Goal: Task Accomplishment & Management: Use online tool/utility

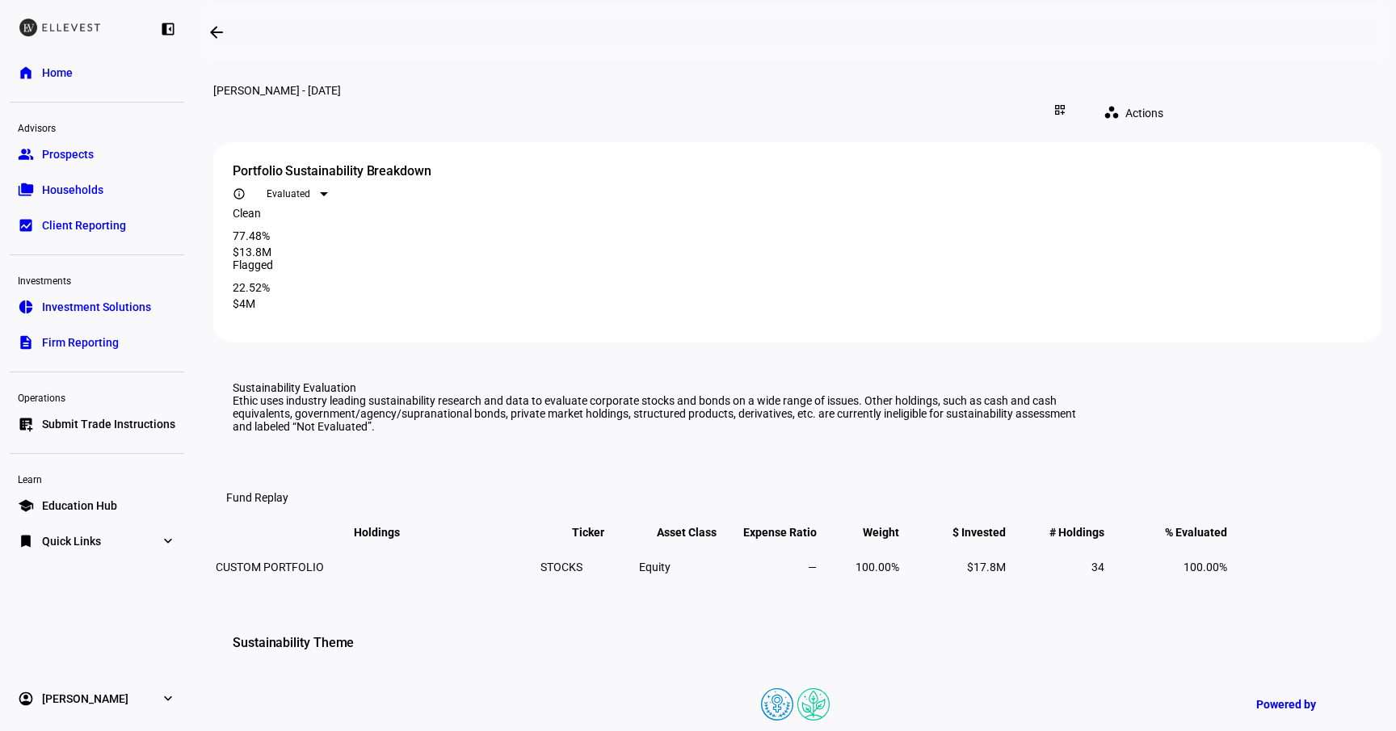
click at [169, 543] on eth-mat-symbol "expand_more" at bounding box center [168, 541] width 16 height 16
click at [218, 40] on mat-icon "arrow_backwards" at bounding box center [216, 32] width 19 height 19
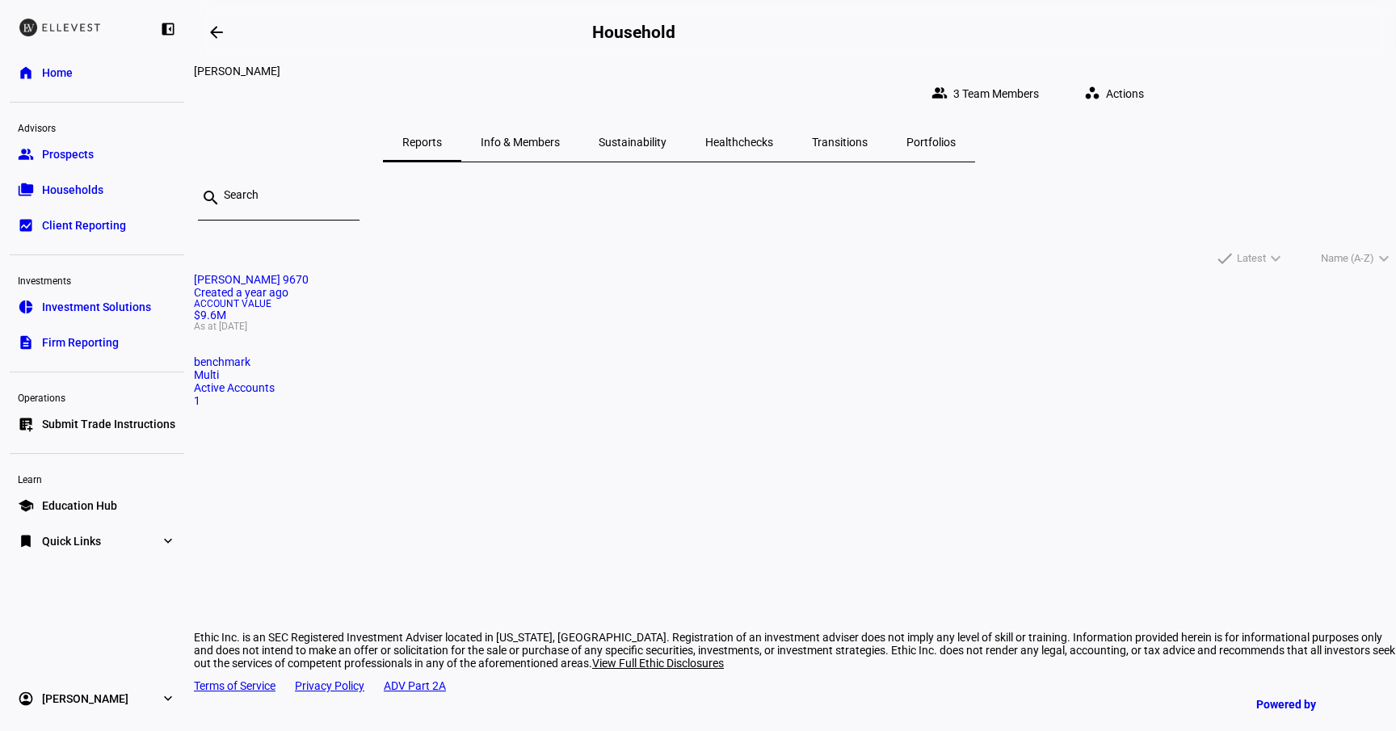
click at [792, 123] on div "Healthchecks" at bounding box center [739, 142] width 107 height 39
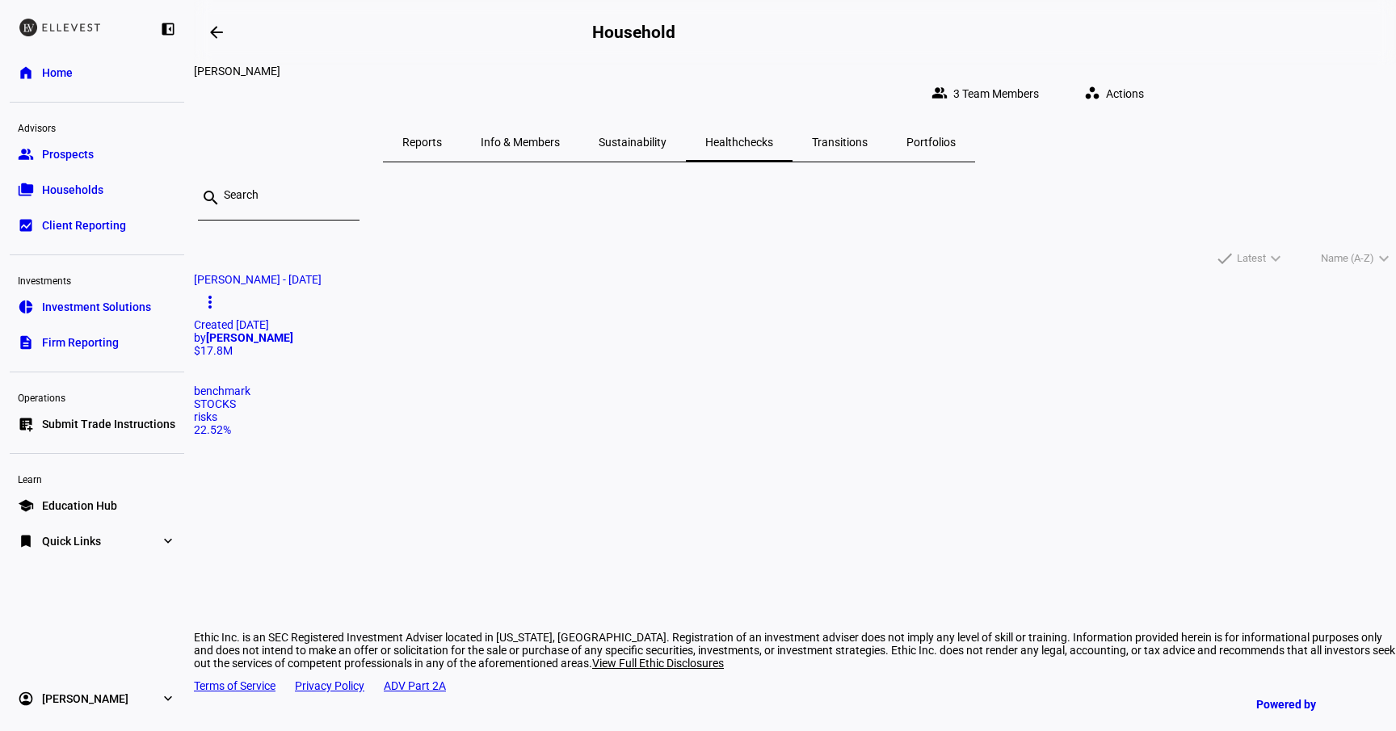
click at [220, 292] on mat-icon "more_vert" at bounding box center [209, 301] width 19 height 19
click at [947, 232] on div at bounding box center [698, 365] width 1396 height 731
click at [1144, 78] on span "Actions" at bounding box center [1125, 94] width 38 height 32
click at [1218, 129] on button "healing = Create Healthcheck" at bounding box center [1187, 122] width 153 height 39
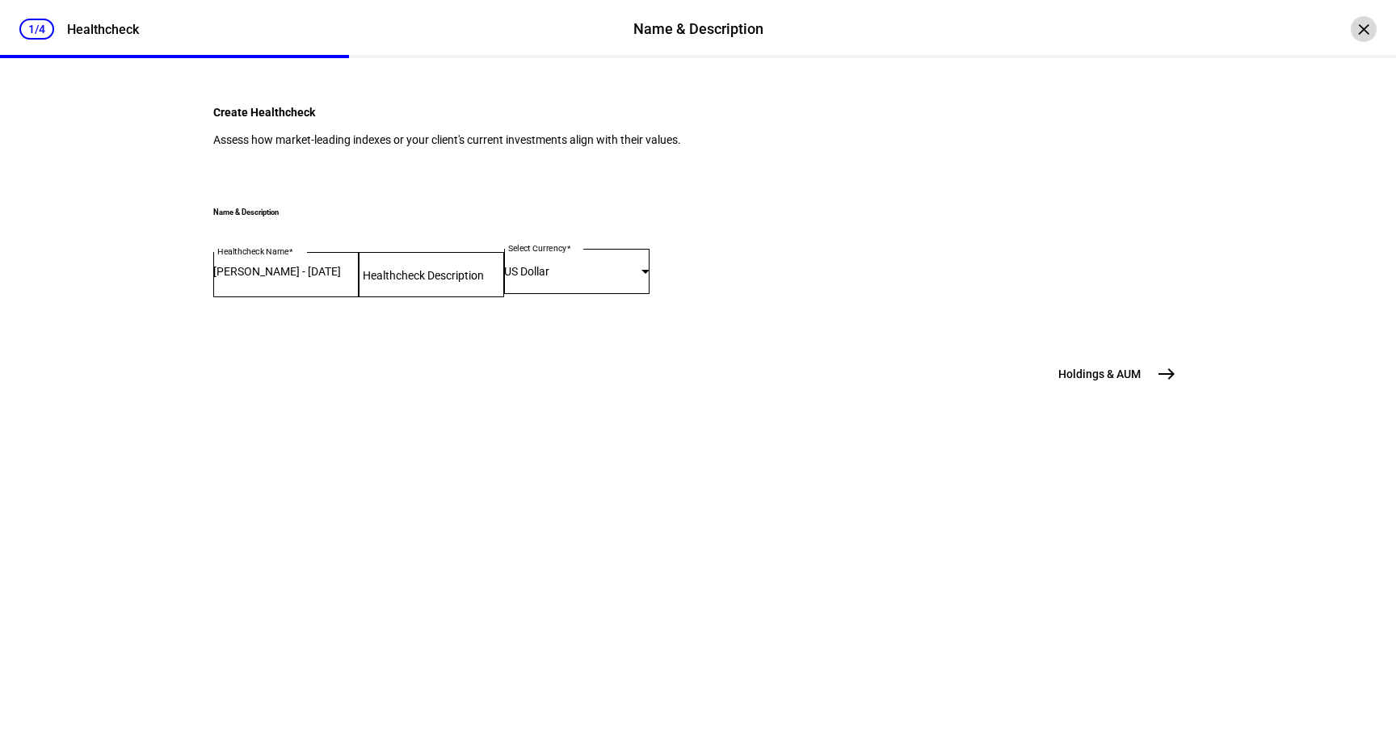
click at [1363, 35] on div "×" at bounding box center [1363, 29] width 26 height 26
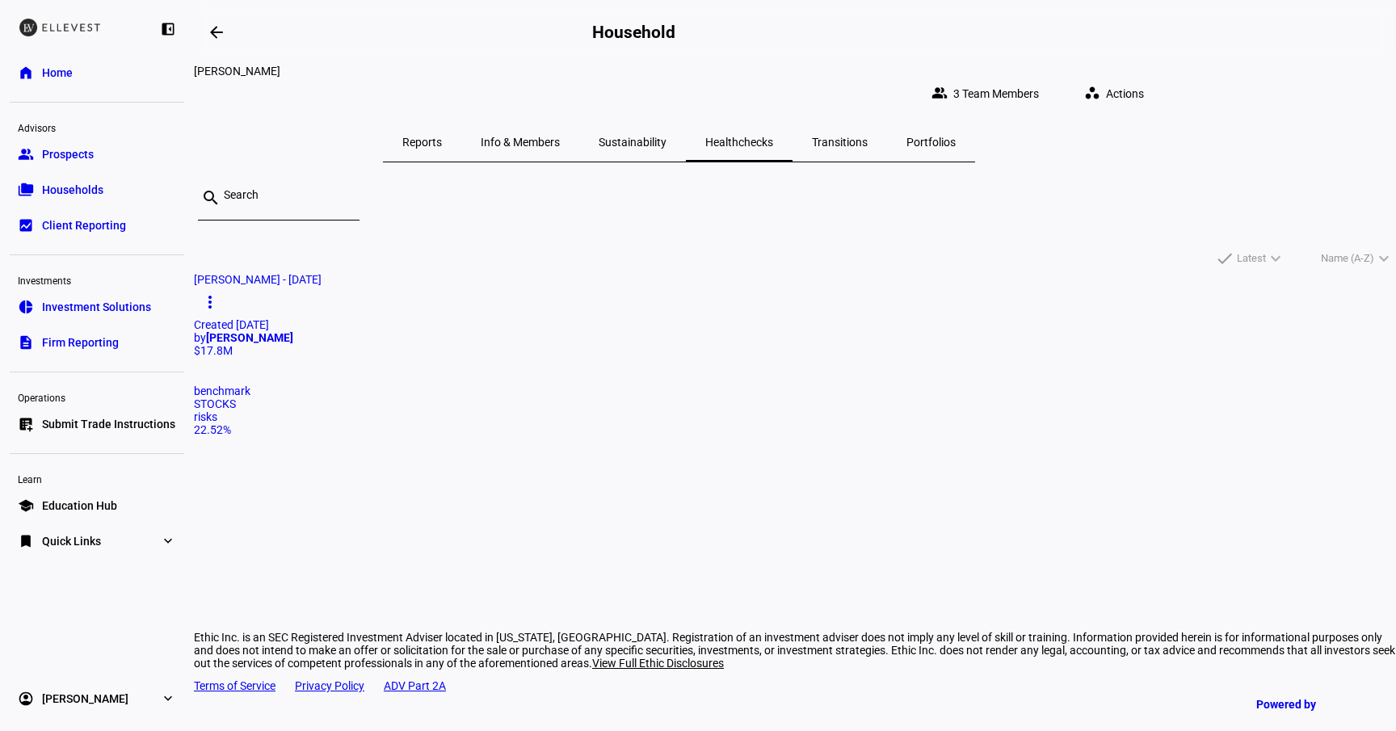
click at [220, 292] on mat-icon "more_vert" at bounding box center [209, 301] width 19 height 19
click at [586, 267] on div at bounding box center [698, 365] width 1396 height 731
click at [1144, 81] on span "Actions" at bounding box center [1125, 94] width 38 height 32
click at [1200, 127] on span "Create Healthcheck" at bounding box center [1205, 122] width 98 height 13
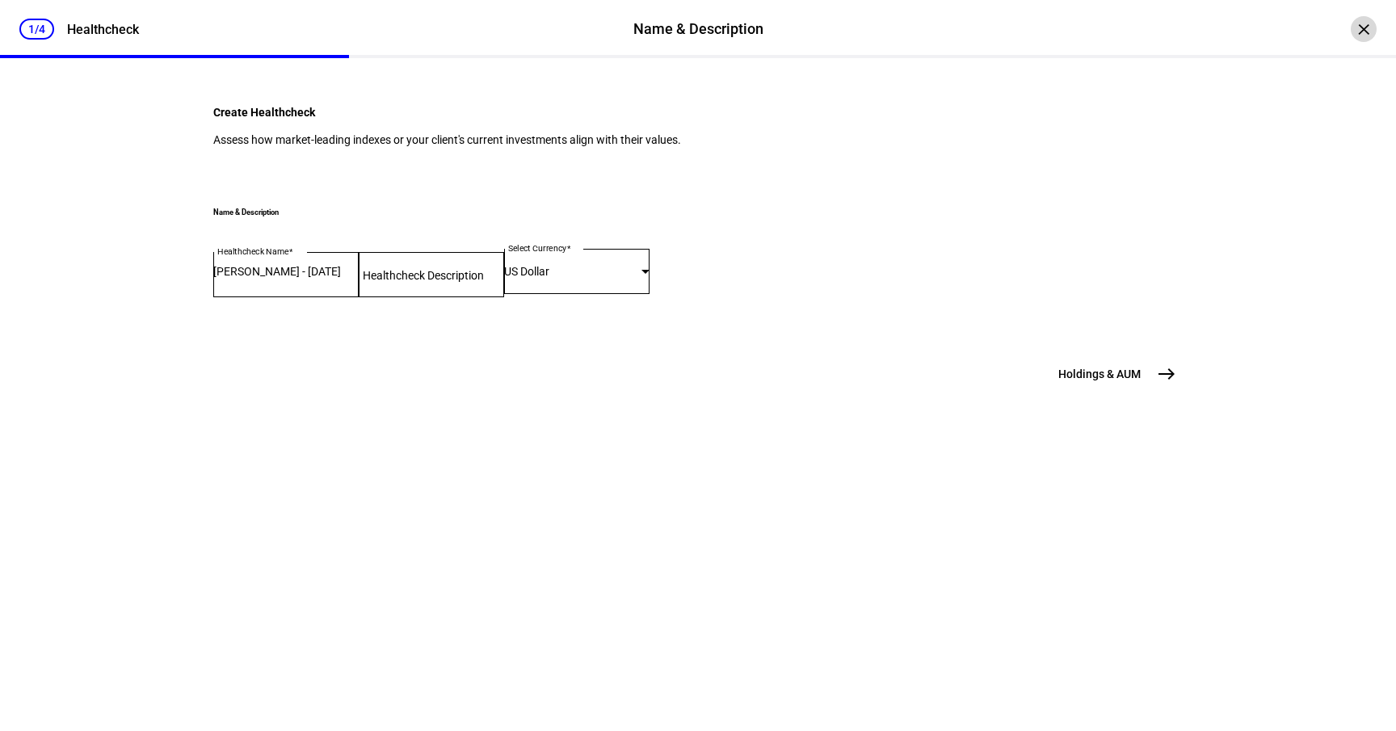
click at [1366, 26] on div "×" at bounding box center [1363, 29] width 26 height 26
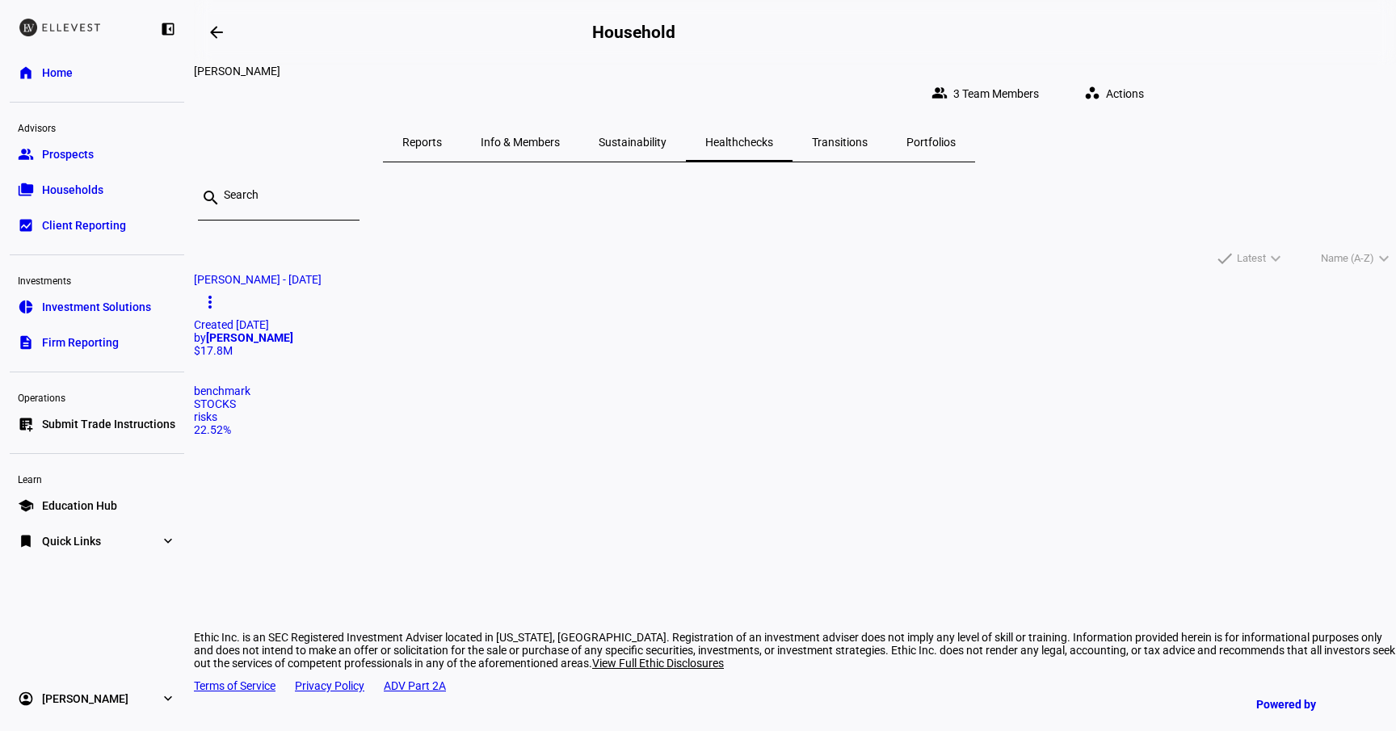
click at [867, 140] on span "Transitions" at bounding box center [840, 142] width 56 height 39
